Goal: Transaction & Acquisition: Purchase product/service

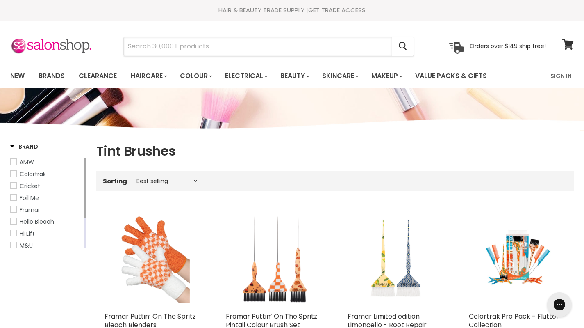
click at [203, 48] on input "Search" at bounding box center [258, 46] width 268 height 19
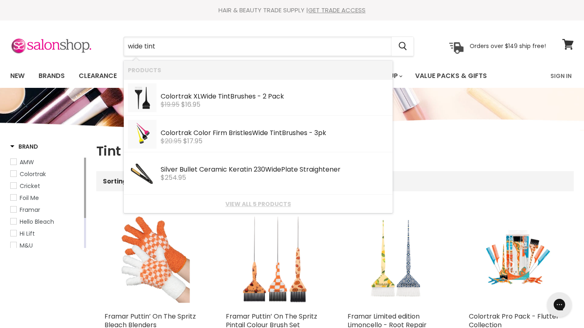
type input "wide tint"
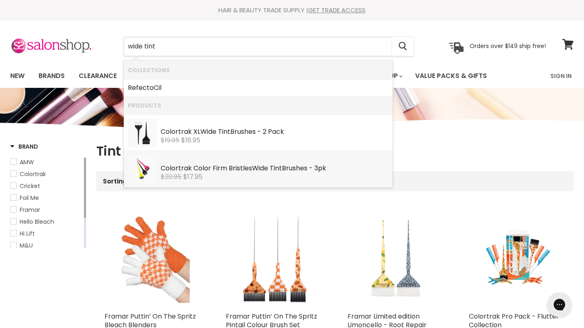
click at [217, 172] on div "Colortrak Color Firm Bristles Wide Tint Brushes - 3pk" at bounding box center [275, 168] width 228 height 9
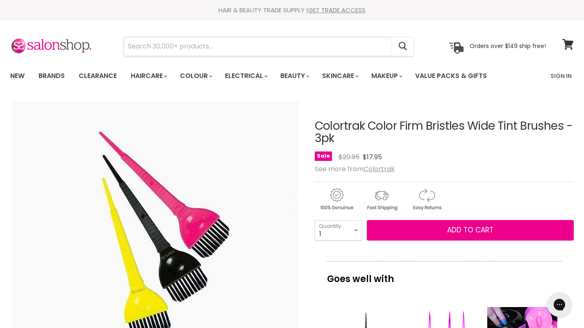
click at [153, 43] on input "Search" at bounding box center [258, 46] width 268 height 19
type input "extra wide tint brushes"
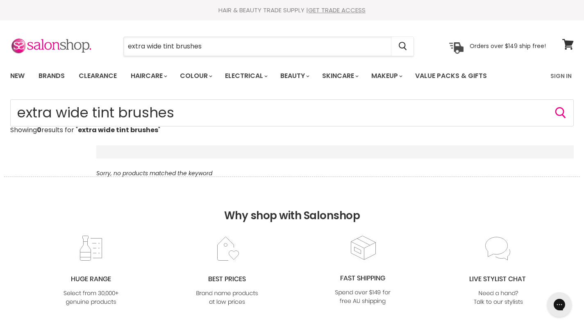
click at [145, 48] on input "extra wide tint brushes" at bounding box center [258, 46] width 268 height 19
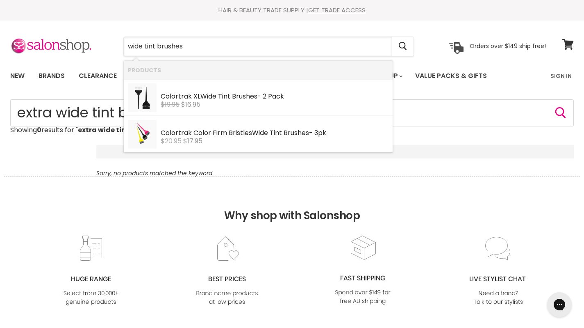
type input "wide tint brushes"
click at [185, 136] on div "Colortrak Color Firm Bristles Wide Tint Brushes - 3pk" at bounding box center [275, 133] width 228 height 9
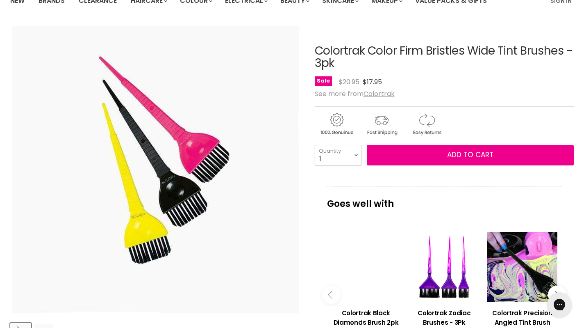
scroll to position [74, 0]
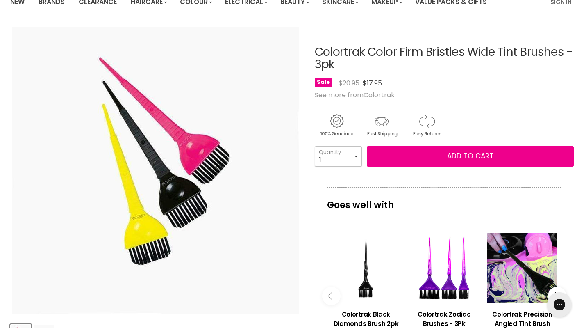
click at [356, 156] on select "1 2 3 4 5 6 7 8 9 10+" at bounding box center [338, 156] width 47 height 21
select select "2"
click at [315, 146] on select "1 2 3 4 5 6 7 8 9 10+" at bounding box center [338, 156] width 47 height 21
type input "2"
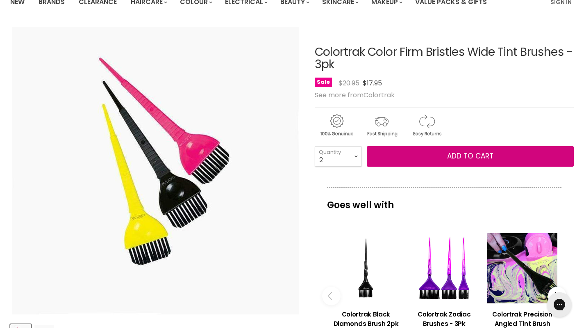
click at [441, 150] on button "Add to cart" at bounding box center [471, 156] width 208 height 21
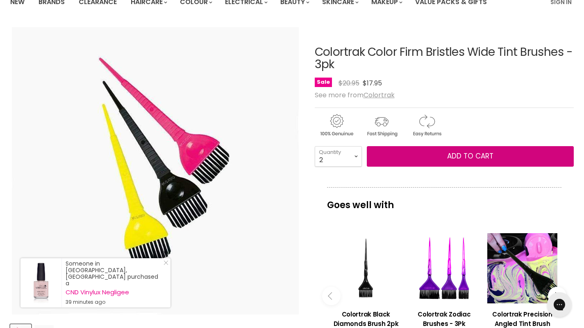
click at [465, 156] on span "Add to cart" at bounding box center [470, 156] width 46 height 10
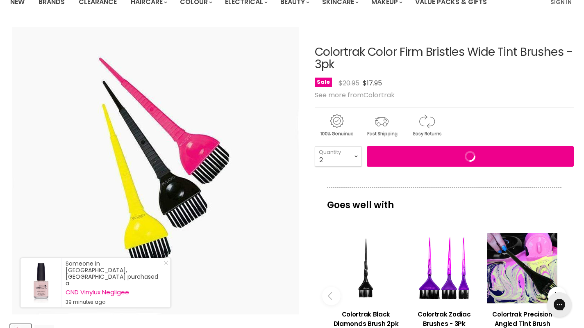
scroll to position [0, 0]
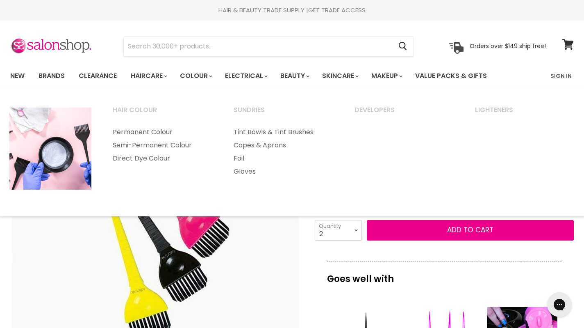
click at [212, 76] on polygon "Main menu" at bounding box center [212, 76] width 2 height 2
click at [235, 156] on link "Foil" at bounding box center [283, 158] width 119 height 13
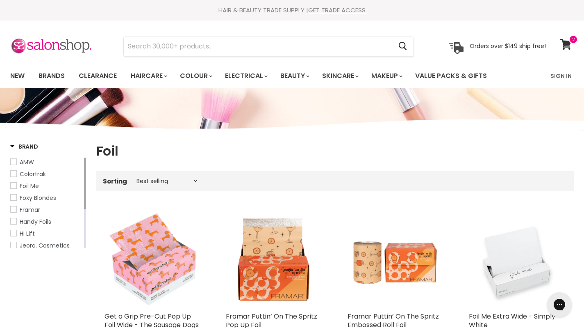
click at [108, 75] on link "Clearance" at bounding box center [98, 75] width 50 height 17
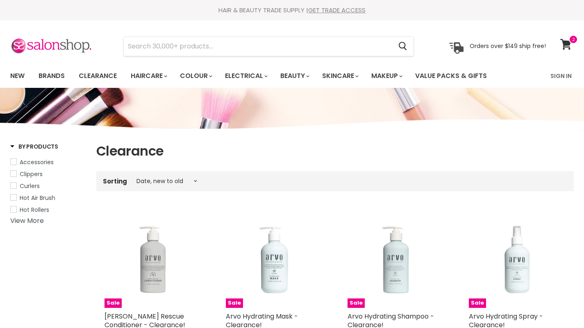
select select "created-descending"
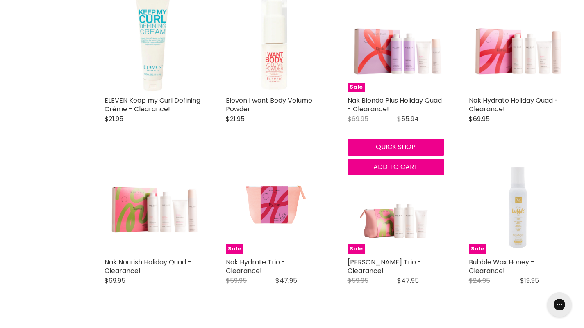
scroll to position [1204, 0]
